Goal: Use online tool/utility: Utilize a website feature to perform a specific function

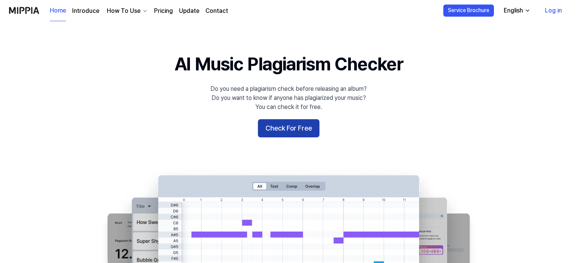
click at [295, 131] on button "Check For Free" at bounding box center [289, 128] width 62 height 18
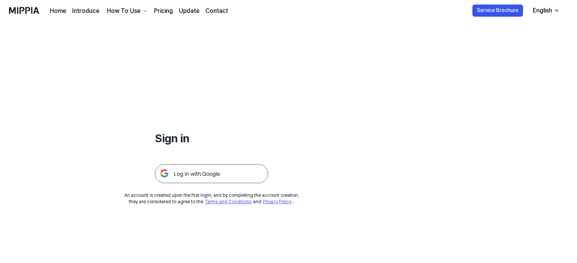
click at [204, 176] on img at bounding box center [211, 173] width 113 height 19
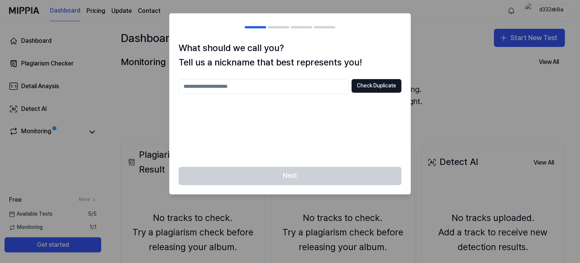
click at [282, 83] on input "text" at bounding box center [264, 86] width 170 height 15
type input "****"
click at [373, 86] on button "Check Duplicate" at bounding box center [377, 86] width 50 height 14
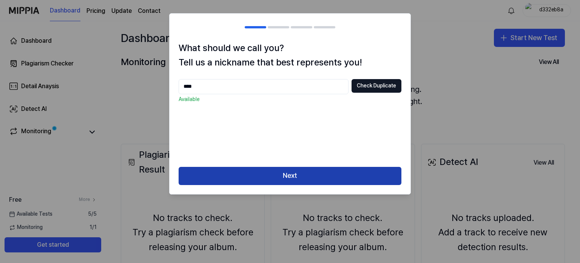
click at [310, 175] on button "Next" at bounding box center [290, 176] width 223 height 18
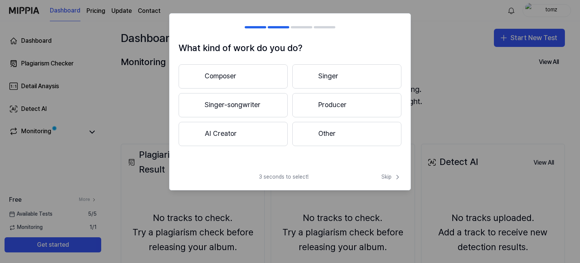
click at [261, 78] on button "Composer" at bounding box center [233, 76] width 109 height 24
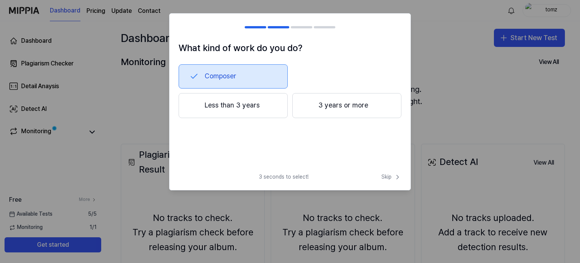
click at [331, 107] on button "3 years or more" at bounding box center [346, 105] width 109 height 25
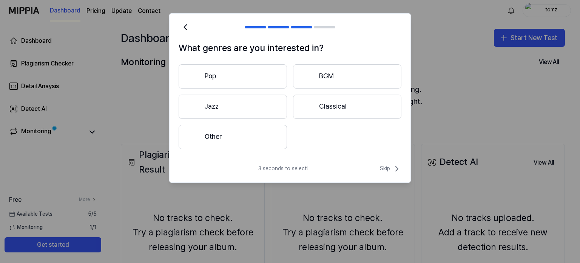
click at [246, 132] on button "Other" at bounding box center [233, 137] width 108 height 24
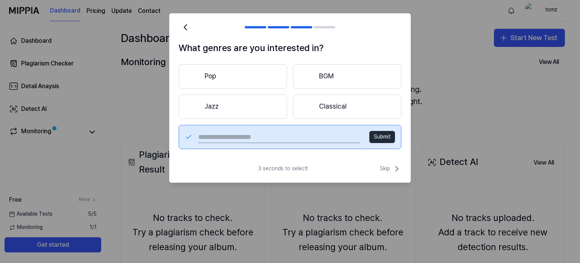
click at [284, 131] on input "text" at bounding box center [279, 137] width 162 height 12
click at [267, 139] on input "text" at bounding box center [279, 137] width 162 height 12
type input "**********"
click at [377, 133] on button "Submit" at bounding box center [382, 137] width 26 height 12
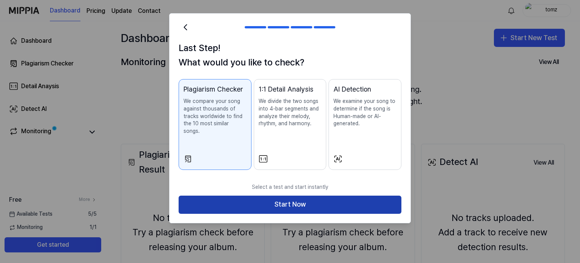
click at [323, 196] on button "Start Now" at bounding box center [290, 204] width 223 height 18
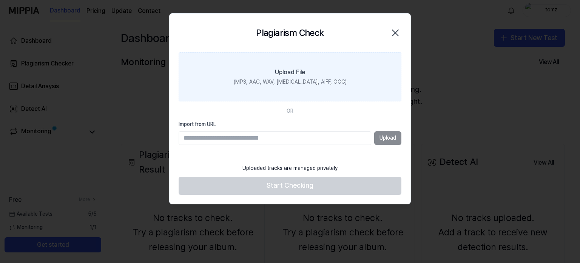
click at [294, 78] on div "(MP3, AAC, WAV, FLAC, AIFF, OGG)" at bounding box center [290, 82] width 113 height 8
click at [0, 0] on input "Upload File (MP3, AAC, WAV, FLAC, AIFF, OGG)" at bounding box center [0, 0] width 0 height 0
